Goal: Task Accomplishment & Management: Complete application form

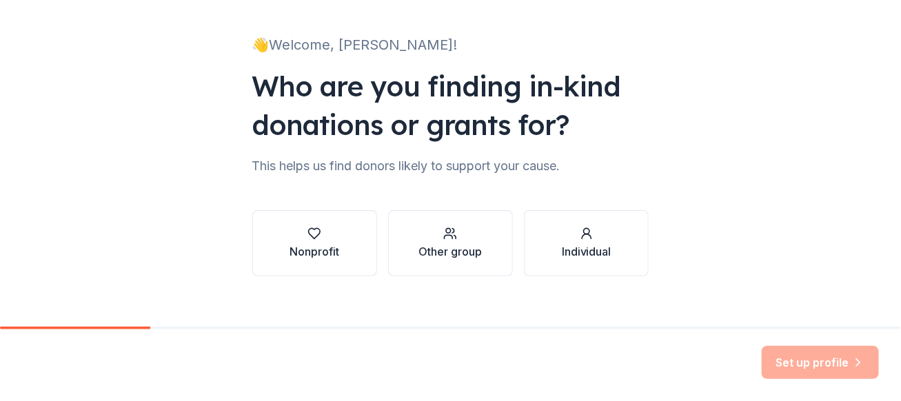
scroll to position [67, 0]
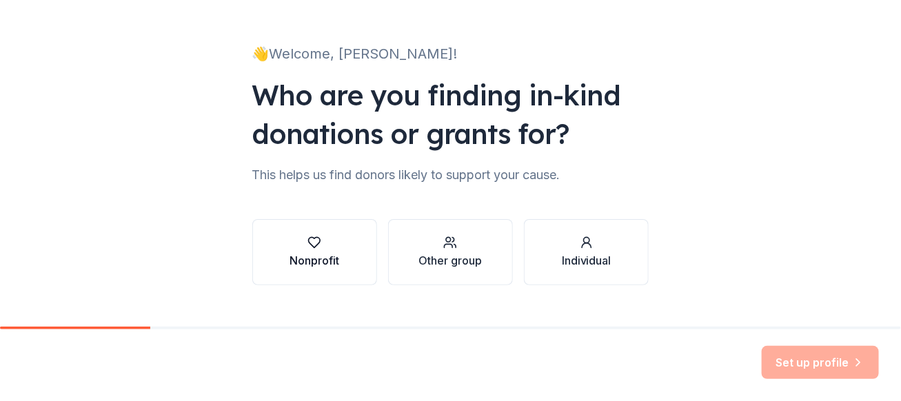
click at [331, 255] on div "Nonprofit" at bounding box center [315, 260] width 50 height 17
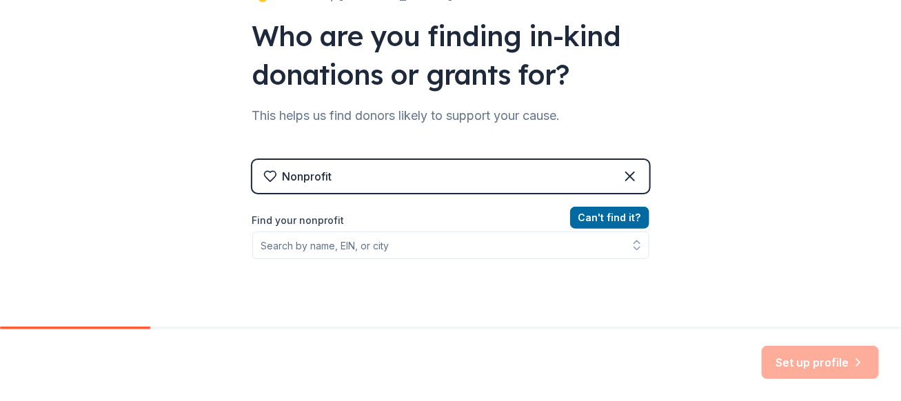
scroll to position [136, 0]
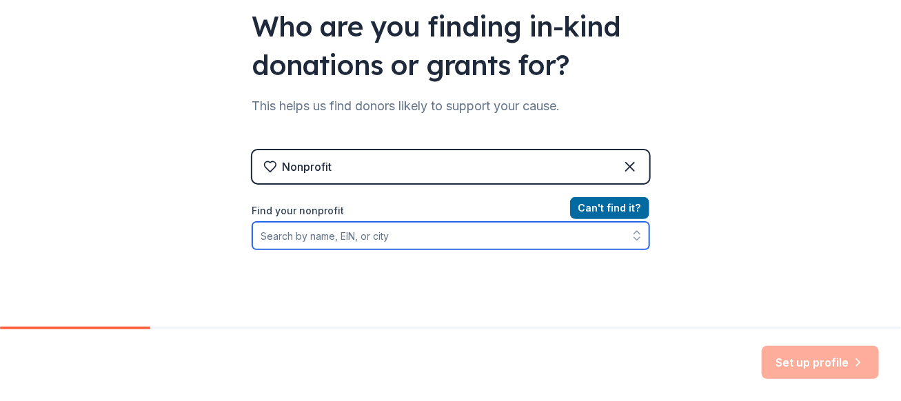
click at [630, 238] on icon "button" at bounding box center [637, 236] width 14 height 14
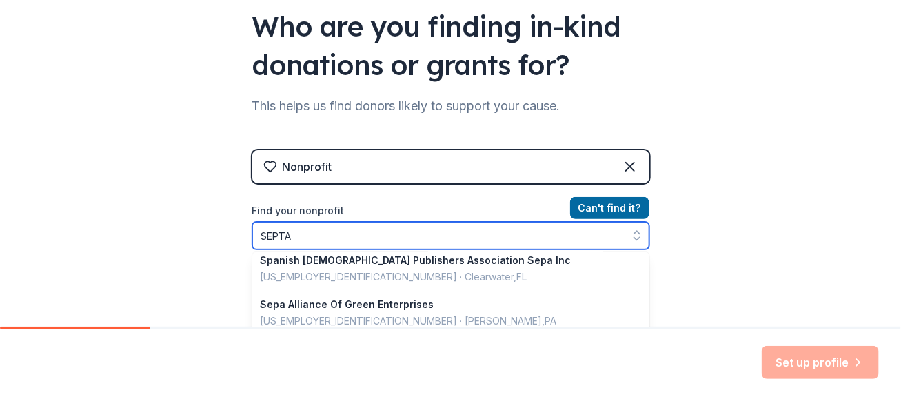
scroll to position [667, 0]
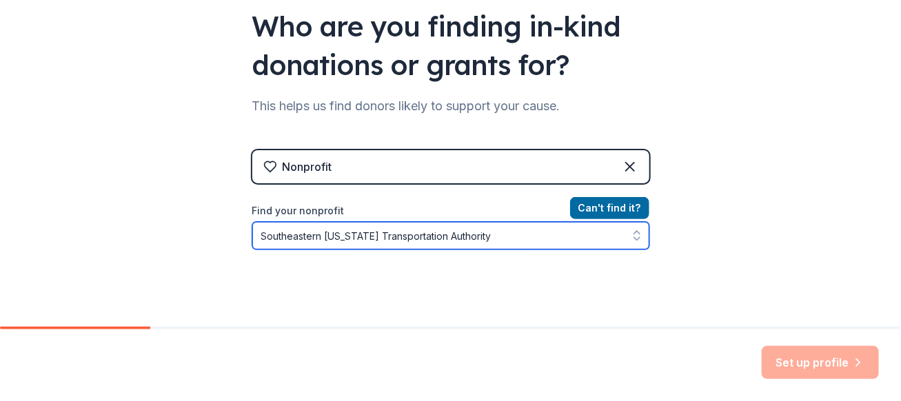
click at [519, 237] on input "Southeastern [US_STATE] Transportation Authority" at bounding box center [450, 236] width 397 height 28
type input "S"
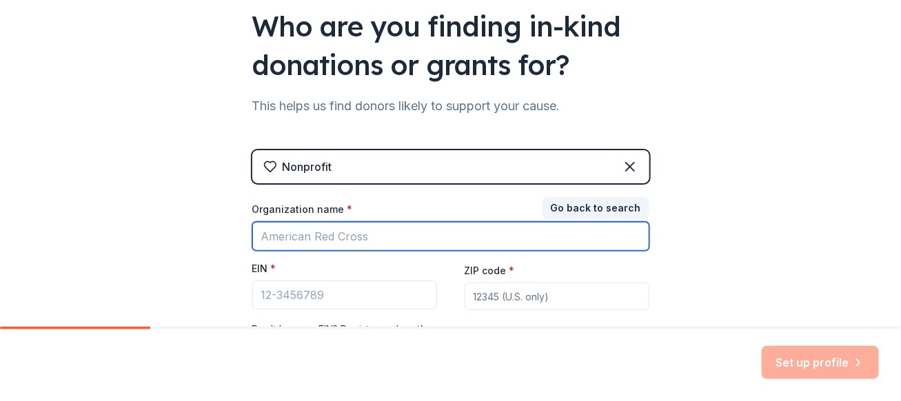
click at [457, 228] on input "Organization name *" at bounding box center [450, 236] width 397 height 29
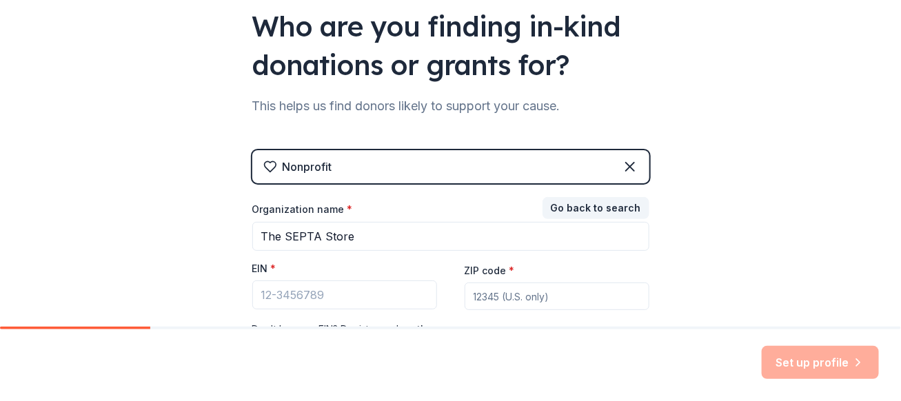
click at [684, 279] on div "👋 Welcome, [PERSON_NAME]! Who are you finding in-kind donations or grants for? …" at bounding box center [450, 147] width 901 height 567
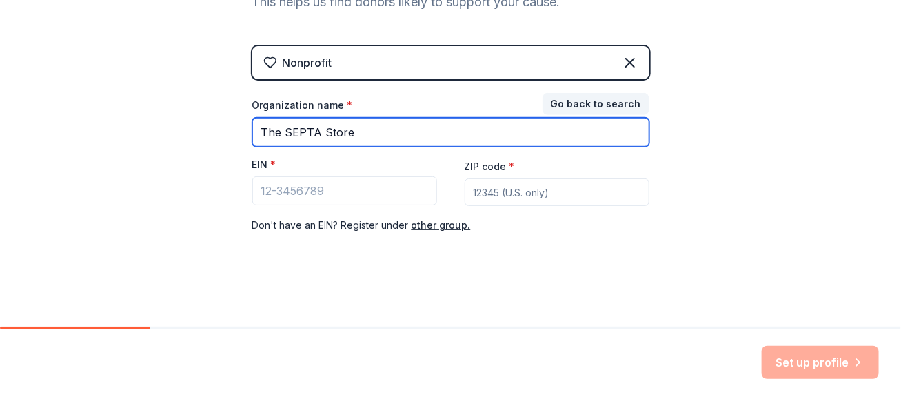
click at [461, 134] on input "The SEPTA Store" at bounding box center [450, 132] width 397 height 29
type input "T"
